Goal: Task Accomplishment & Management: Manage account settings

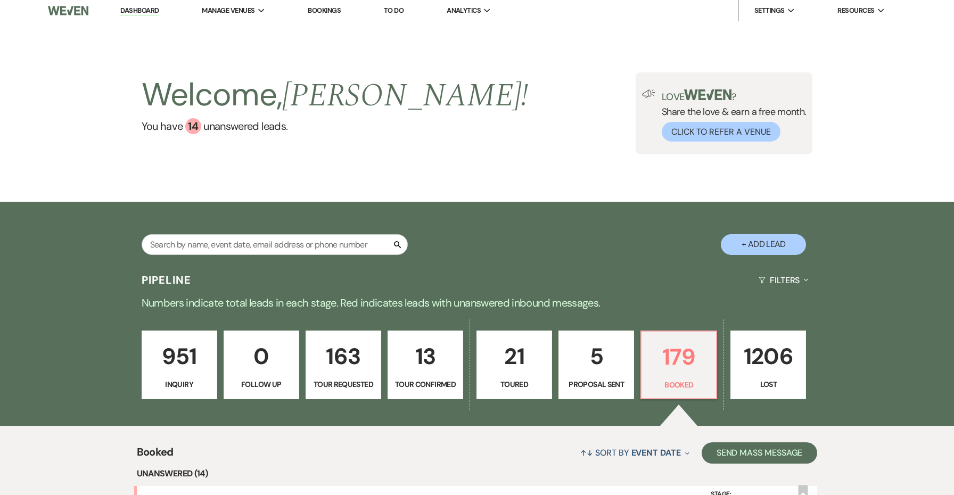
scroll to position [4, 0]
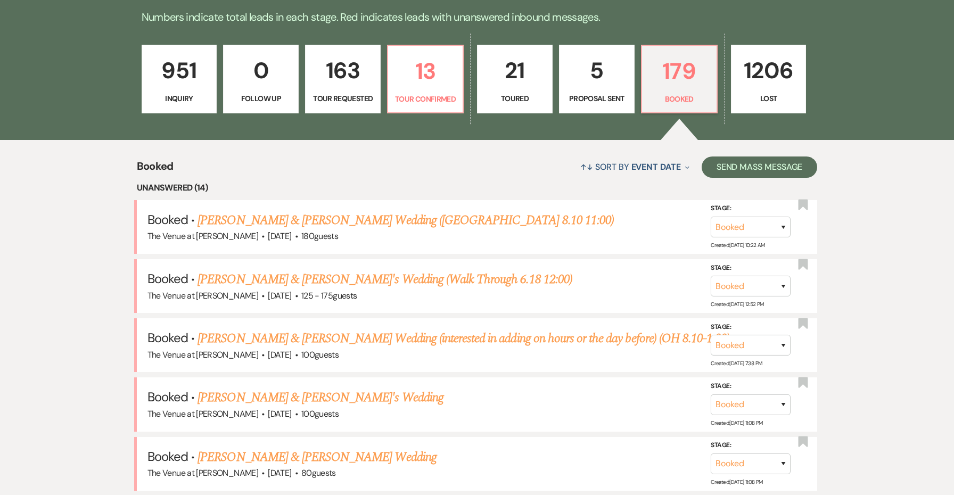
scroll to position [317, 0]
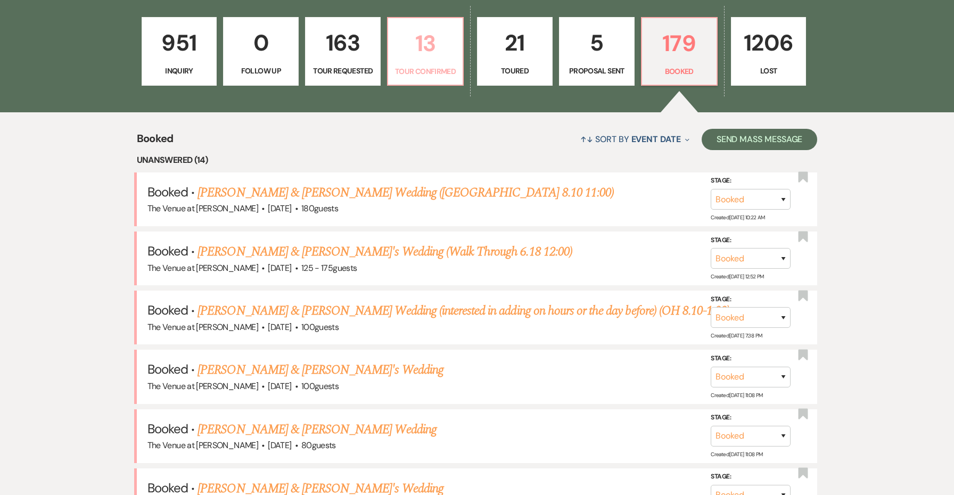
click at [436, 59] on p "13" at bounding box center [426, 44] width 62 height 36
select select "4"
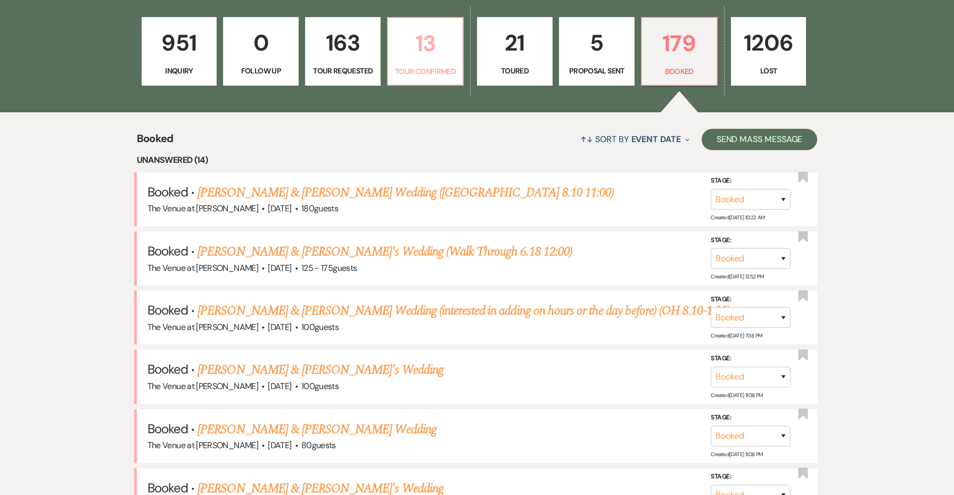
select select "4"
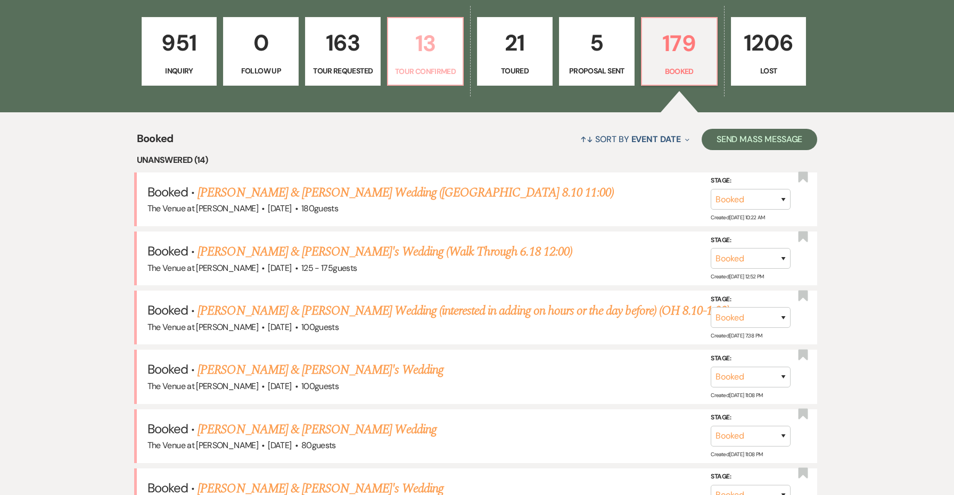
select select "4"
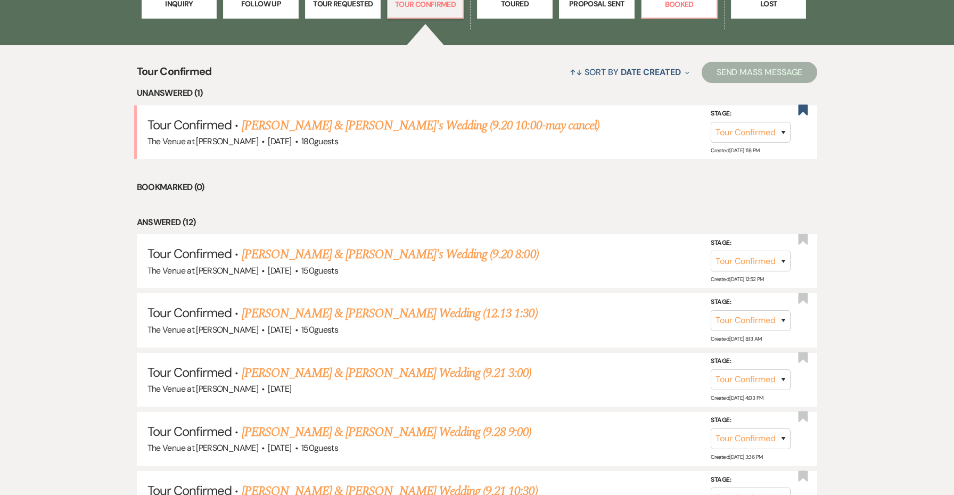
scroll to position [385, 0]
click at [432, 126] on link "Kelton & Maddie's Wedding (9.20 10:00-may cancel)" at bounding box center [421, 125] width 358 height 19
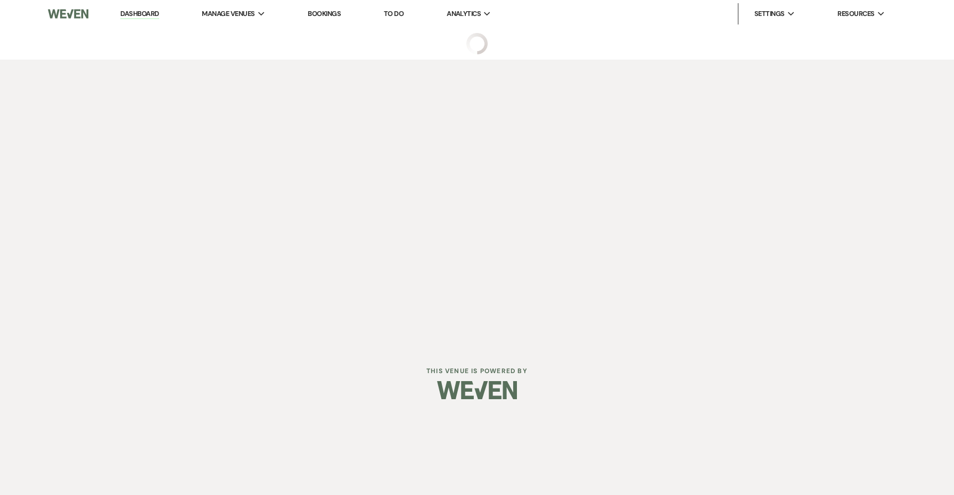
select select "4"
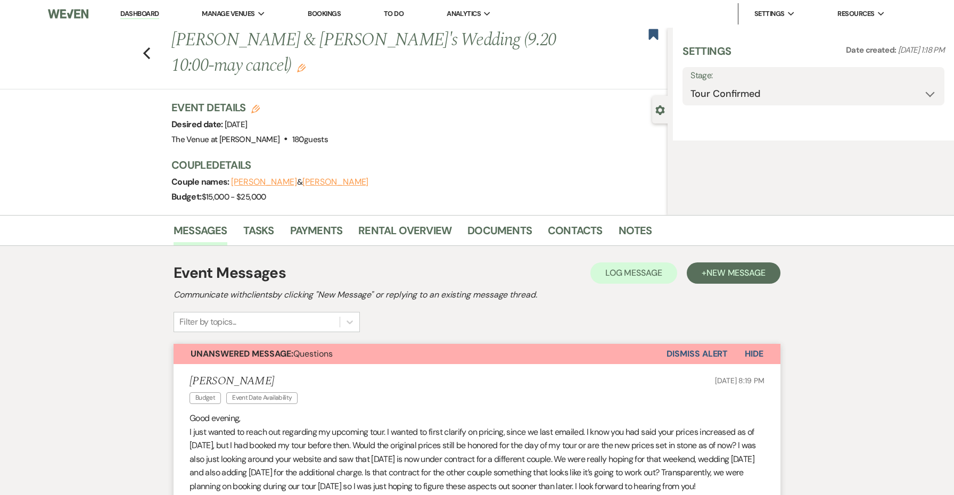
select select "5"
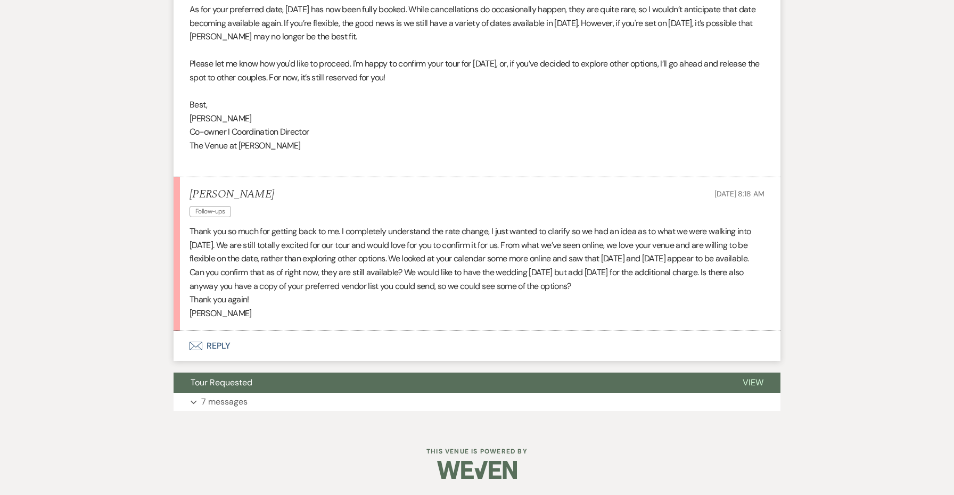
scroll to position [715, 0]
